Goal: Task Accomplishment & Management: Manage account settings

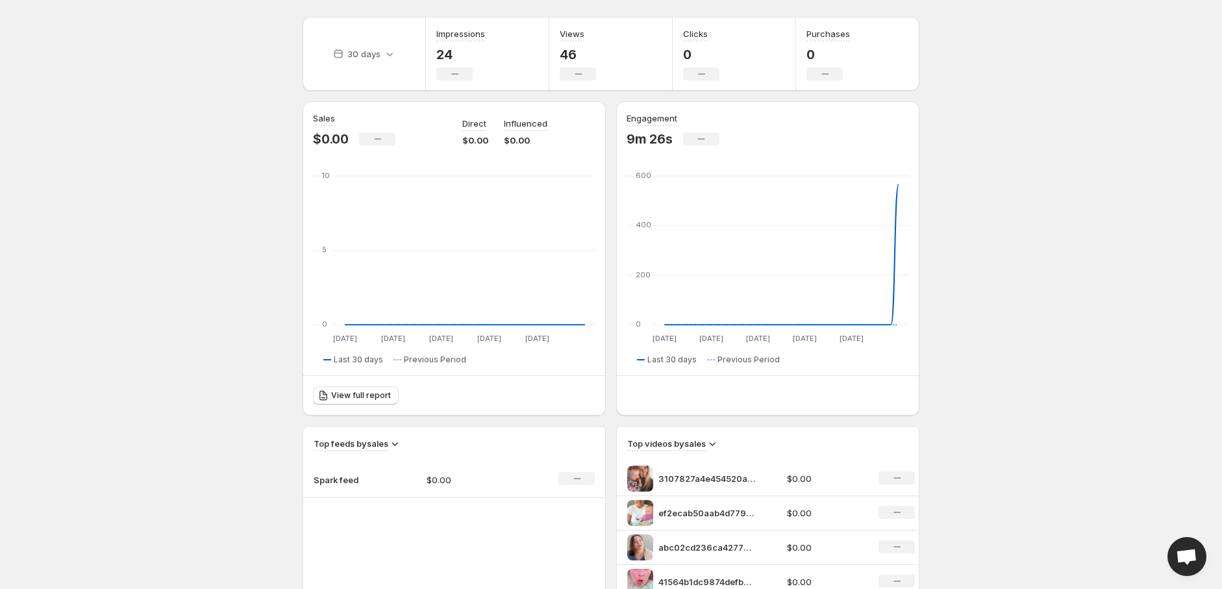
scroll to position [481, 0]
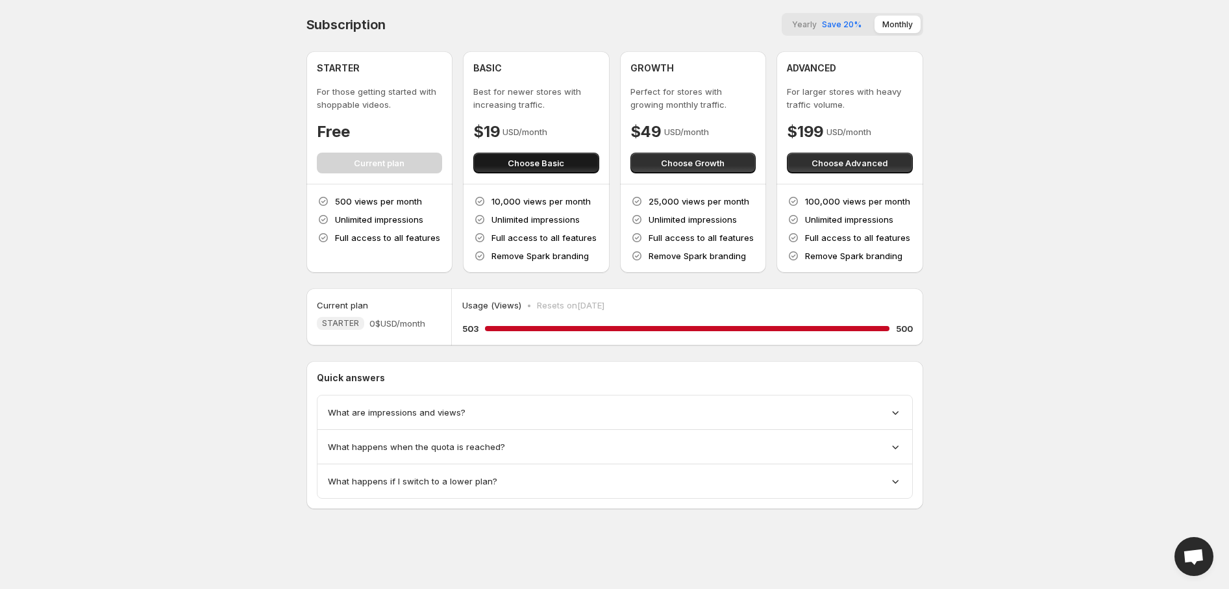
click at [523, 155] on button "Choose Basic" at bounding box center [536, 163] width 126 height 21
